Goal: Transaction & Acquisition: Obtain resource

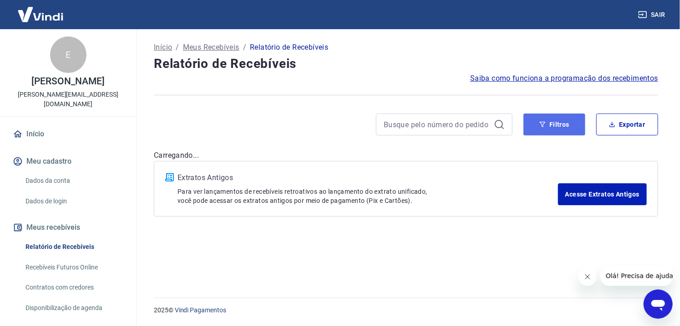
click at [550, 125] on button "Filtros" at bounding box center [555, 124] width 62 height 22
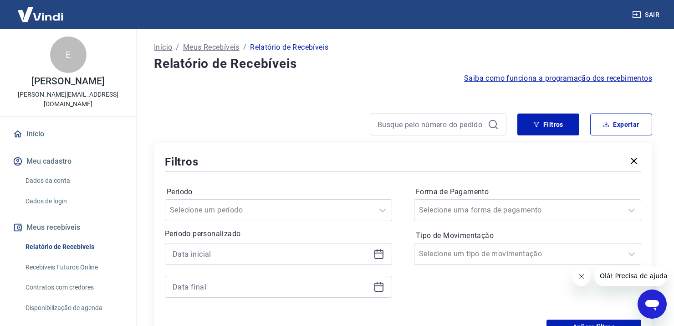
click at [382, 256] on icon at bounding box center [378, 253] width 11 height 11
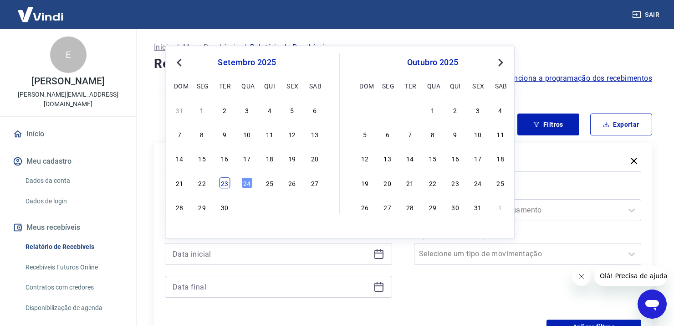
click at [228, 183] on div "23" at bounding box center [224, 182] width 11 height 11
type input "[DATE]"
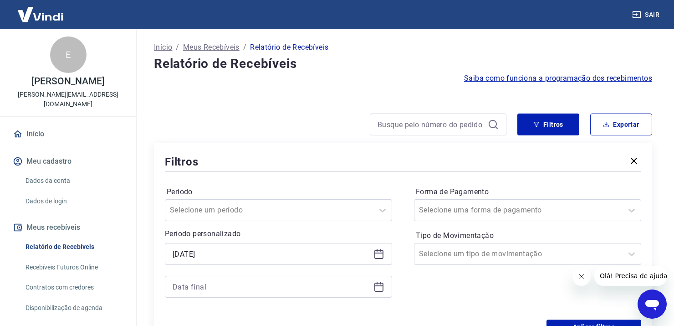
click at [380, 285] on icon at bounding box center [378, 286] width 11 height 11
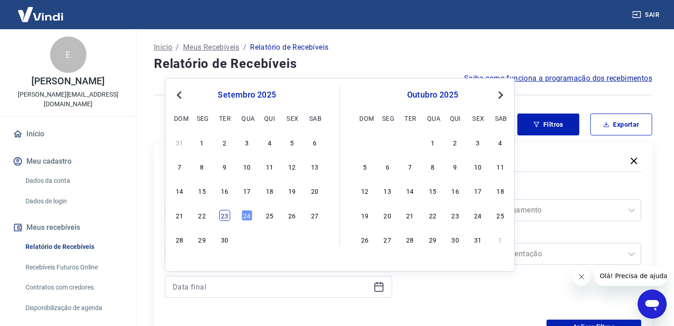
click at [223, 215] on div "23" at bounding box center [224, 214] width 11 height 11
type input "[DATE]"
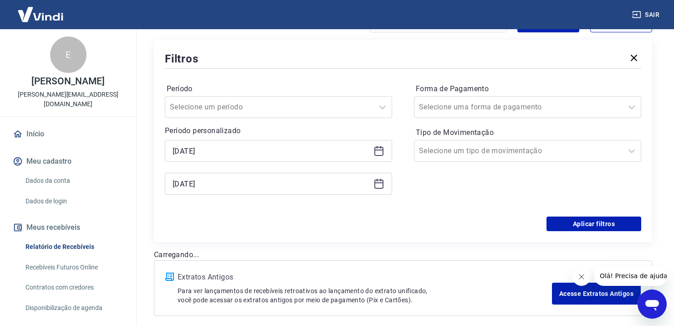
scroll to position [137, 0]
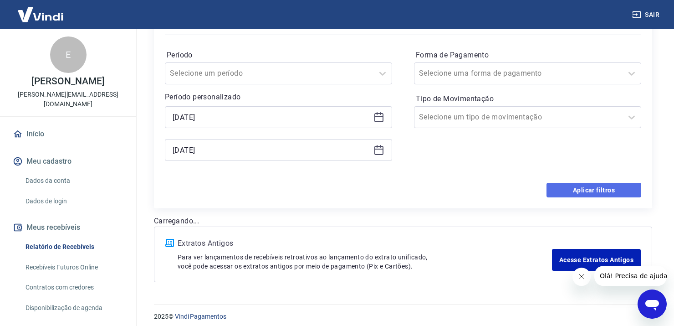
click at [572, 187] on button "Aplicar filtros" at bounding box center [593, 190] width 95 height 15
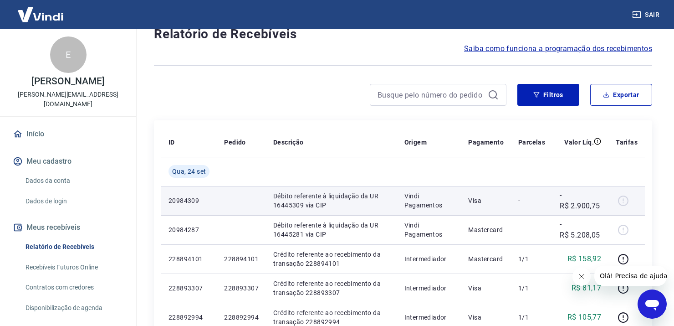
scroll to position [46, 0]
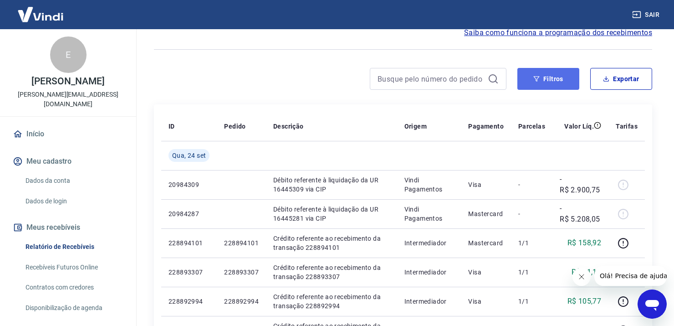
click at [549, 81] on button "Filtros" at bounding box center [548, 79] width 62 height 22
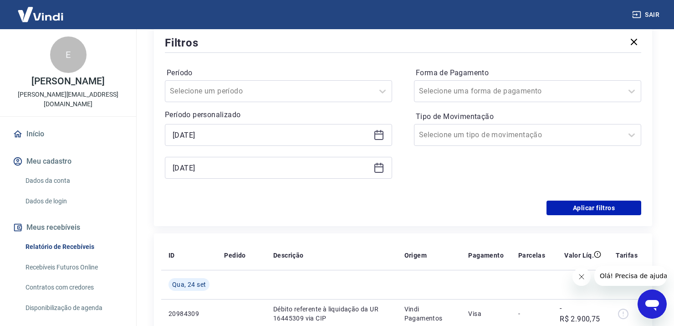
scroll to position [137, 0]
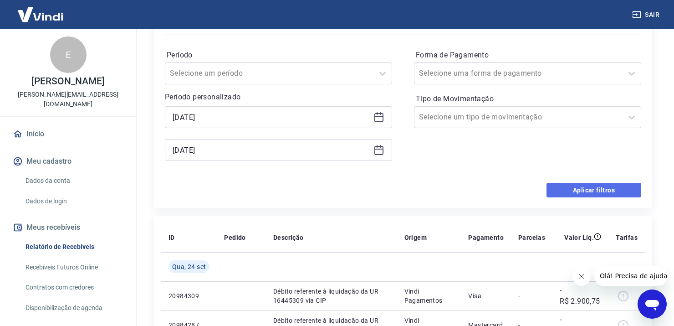
click at [598, 192] on button "Aplicar filtros" at bounding box center [593, 190] width 95 height 15
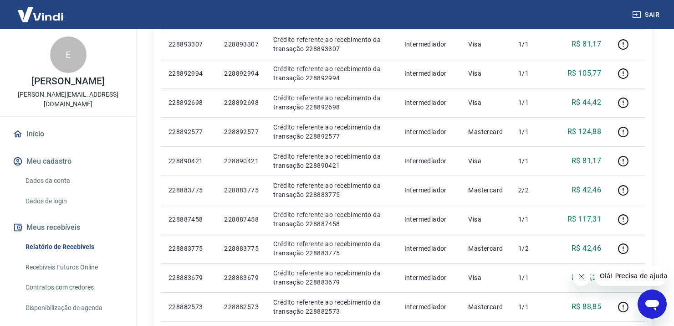
scroll to position [0, 0]
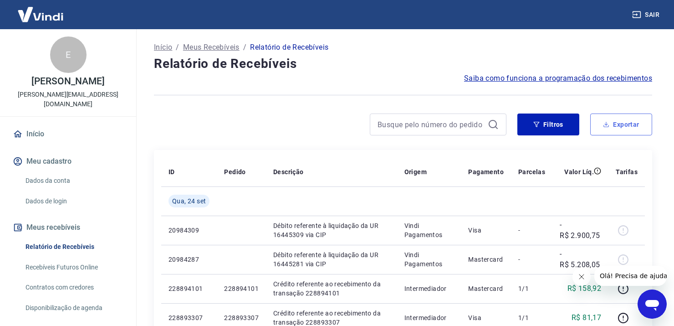
click at [628, 130] on button "Exportar" at bounding box center [621, 124] width 62 height 22
type input "[DATE]"
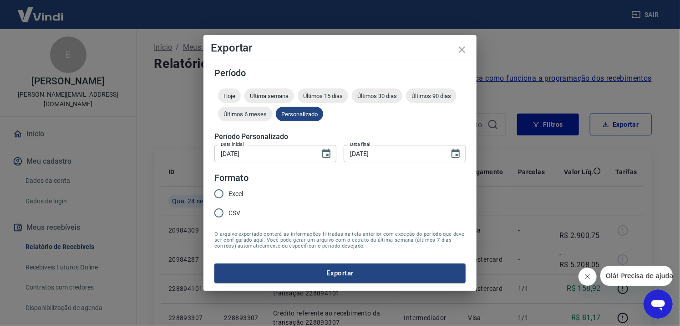
drag, startPoint x: 232, startPoint y: 190, endPoint x: 235, endPoint y: 194, distance: 4.9
click at [232, 190] on span "Excel" at bounding box center [236, 194] width 15 height 10
click at [229, 190] on input "Excel" at bounding box center [218, 193] width 19 height 19
radio input "true"
click at [325, 272] on button "Exportar" at bounding box center [339, 272] width 251 height 19
